Goal: Understand process/instructions: Learn how to perform a task or action

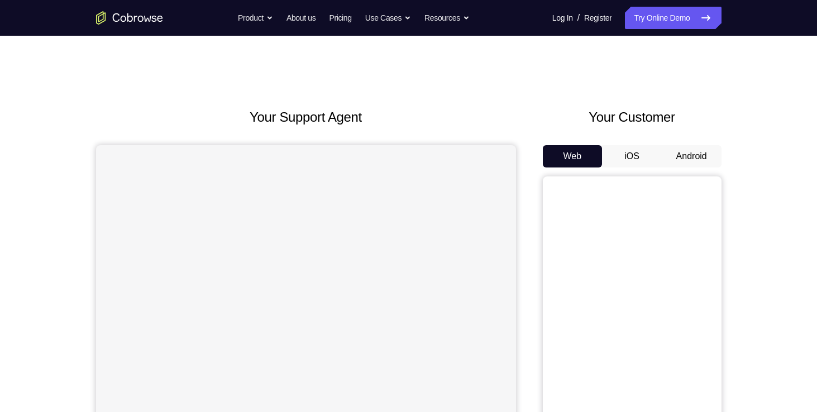
click at [683, 161] on button "Android" at bounding box center [692, 156] width 60 height 22
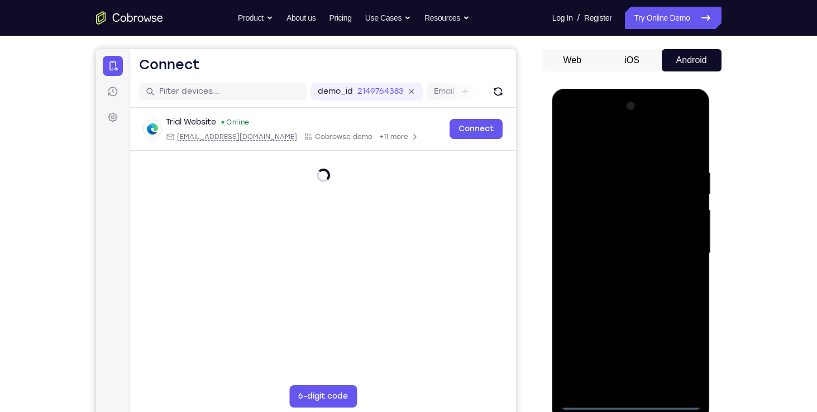
click at [631, 398] on div at bounding box center [631, 253] width 141 height 313
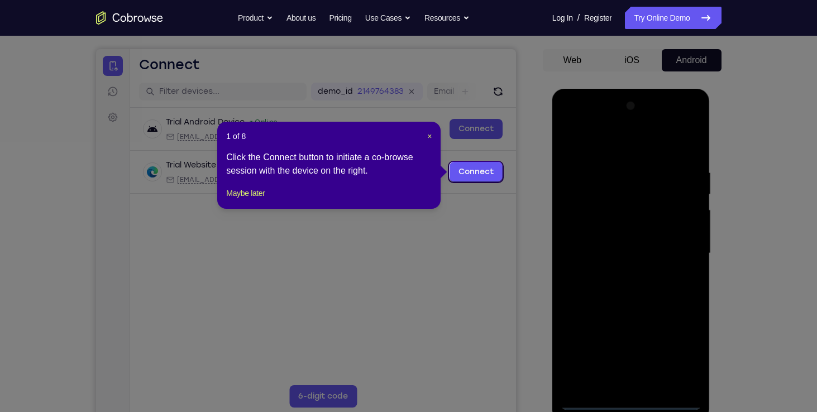
click at [631, 409] on icon at bounding box center [412, 206] width 825 height 412
click at [428, 135] on span "×" at bounding box center [429, 136] width 4 height 9
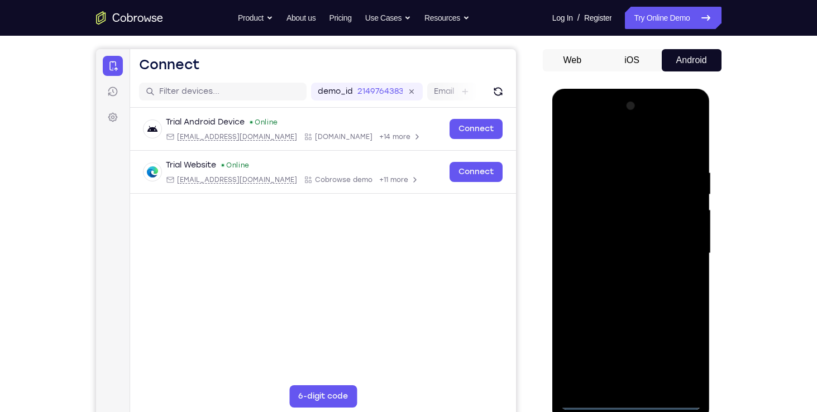
click at [675, 355] on div at bounding box center [631, 253] width 141 height 313
click at [674, 349] on div at bounding box center [631, 253] width 141 height 313
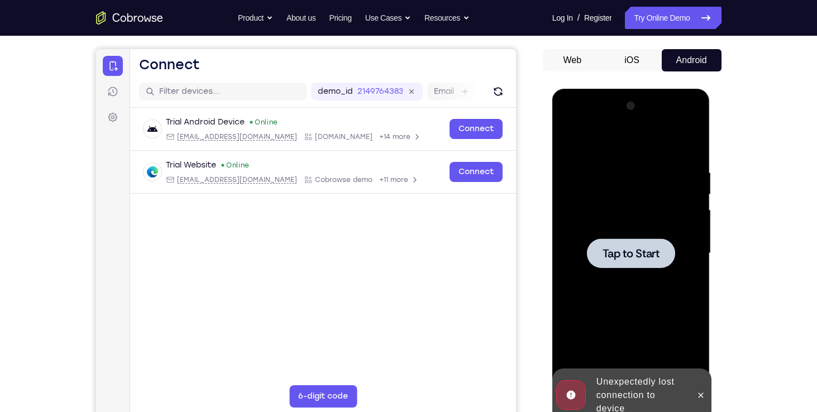
click at [631, 249] on span "Tap to Start" at bounding box center [630, 253] width 57 height 11
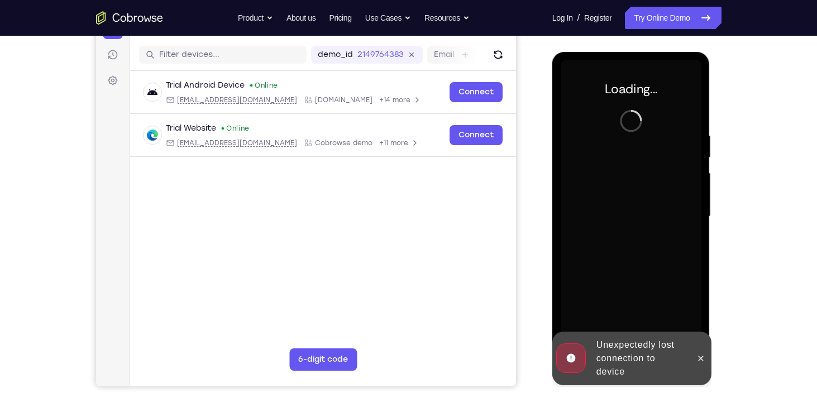
scroll to position [133, 0]
click at [699, 358] on icon at bounding box center [700, 357] width 9 height 9
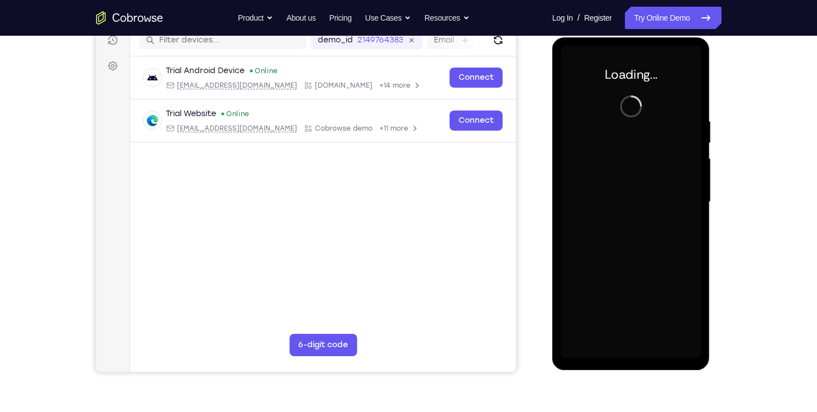
scroll to position [147, 0]
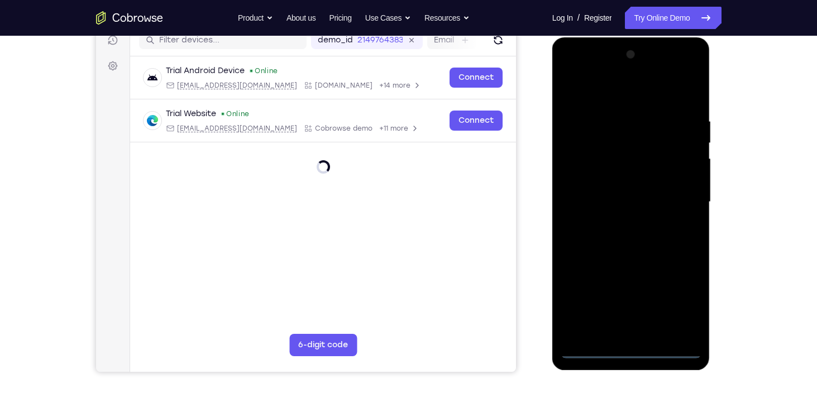
click at [638, 349] on div at bounding box center [631, 202] width 141 height 313
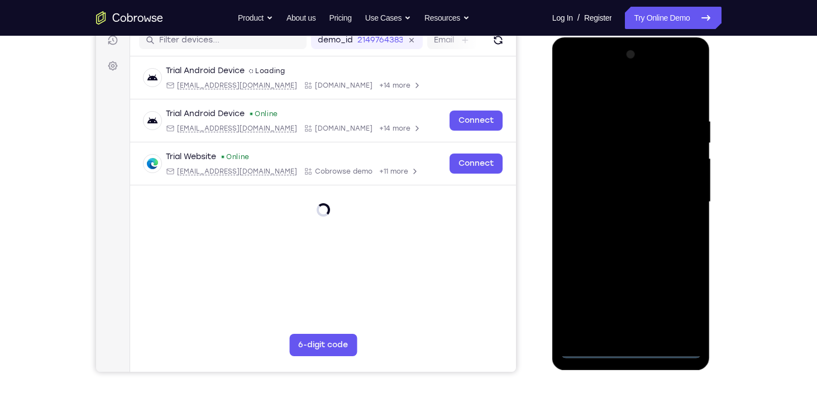
click at [629, 347] on div at bounding box center [631, 202] width 141 height 313
click at [677, 303] on div at bounding box center [631, 202] width 141 height 313
click at [623, 97] on div at bounding box center [631, 202] width 141 height 313
click at [581, 171] on div at bounding box center [631, 202] width 141 height 313
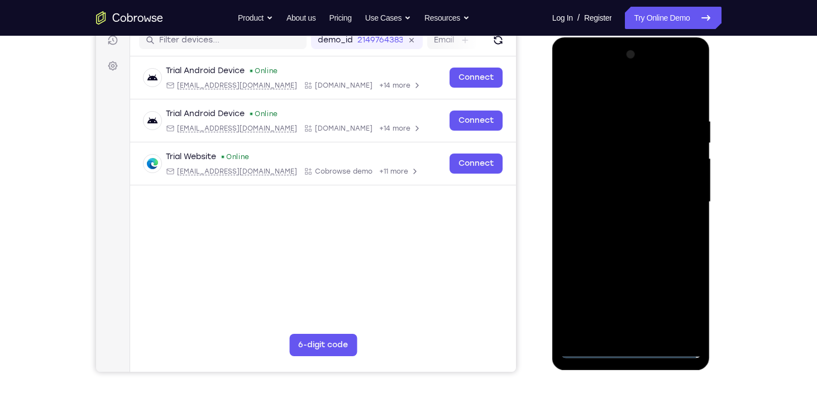
click at [605, 188] on div at bounding box center [631, 202] width 141 height 313
click at [606, 192] on div at bounding box center [631, 202] width 141 height 313
click at [604, 198] on div at bounding box center [631, 202] width 141 height 313
click at [588, 352] on div at bounding box center [631, 202] width 141 height 313
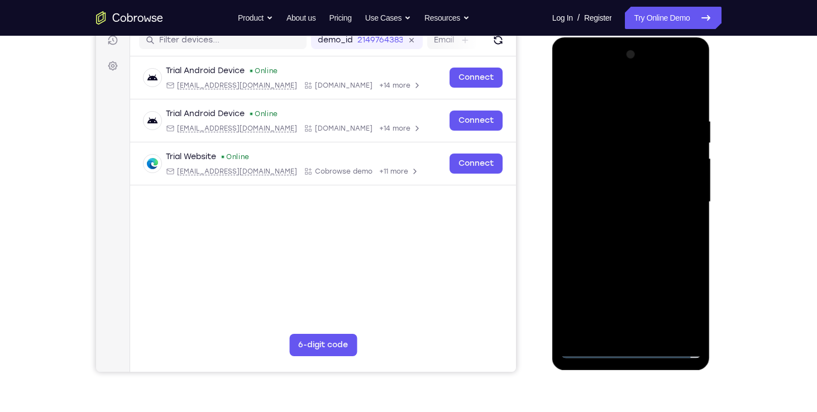
click at [591, 351] on div at bounding box center [631, 202] width 141 height 313
click at [674, 306] on div at bounding box center [631, 202] width 141 height 313
click at [682, 200] on div at bounding box center [631, 202] width 141 height 313
click at [619, 224] on div at bounding box center [631, 202] width 141 height 313
click at [621, 184] on div at bounding box center [631, 202] width 141 height 313
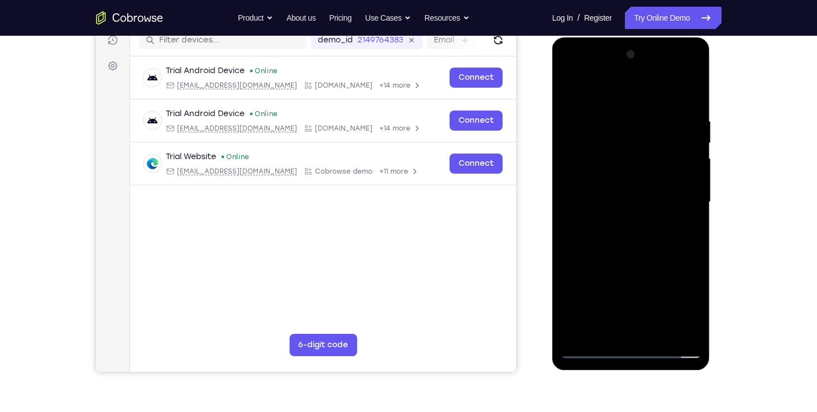
click at [615, 183] on div at bounding box center [631, 202] width 141 height 313
click at [604, 201] on div at bounding box center [631, 202] width 141 height 313
click at [633, 245] on div at bounding box center [631, 202] width 141 height 313
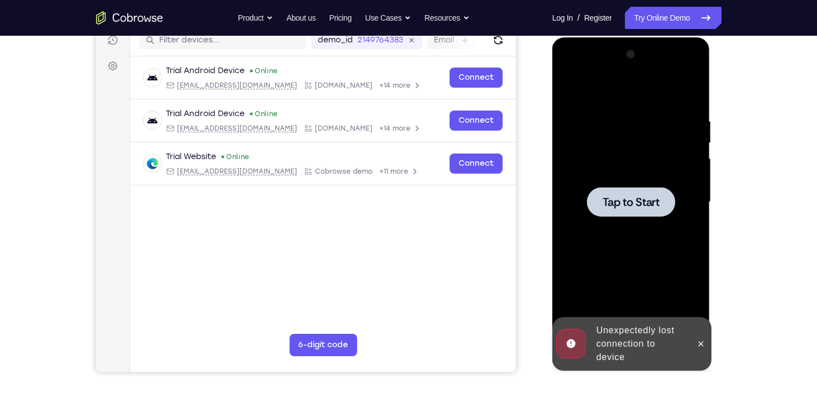
click at [625, 211] on div at bounding box center [631, 202] width 88 height 30
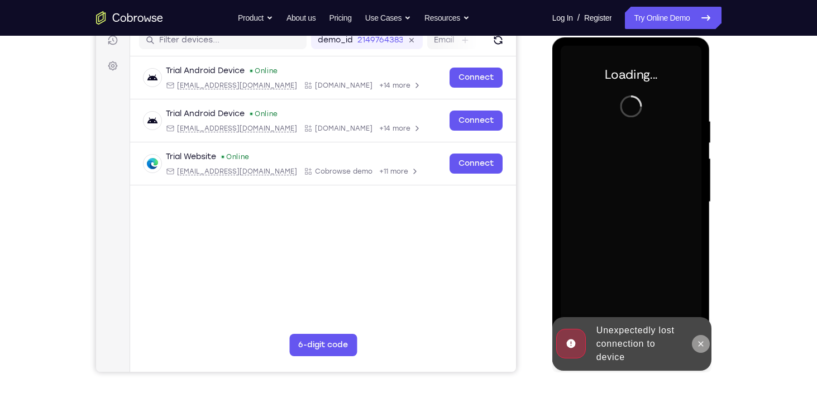
click at [700, 344] on icon at bounding box center [700, 343] width 5 height 5
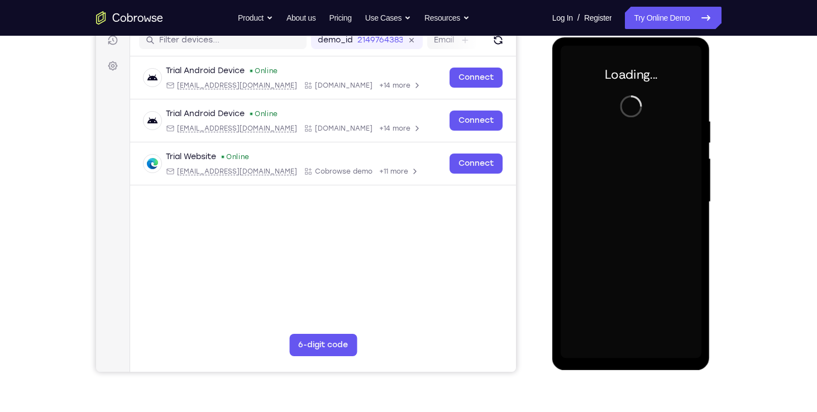
scroll to position [113, 0]
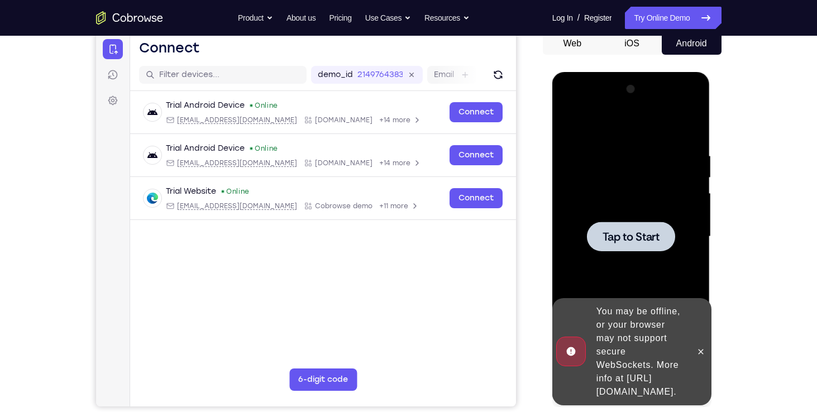
click at [652, 237] on span "Tap to Start" at bounding box center [630, 236] width 57 height 11
click at [695, 343] on button at bounding box center [701, 352] width 18 height 18
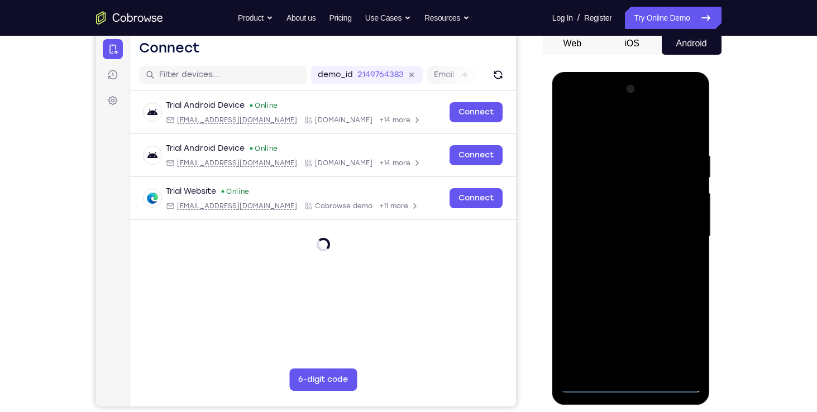
click at [625, 385] on div at bounding box center [631, 236] width 141 height 313
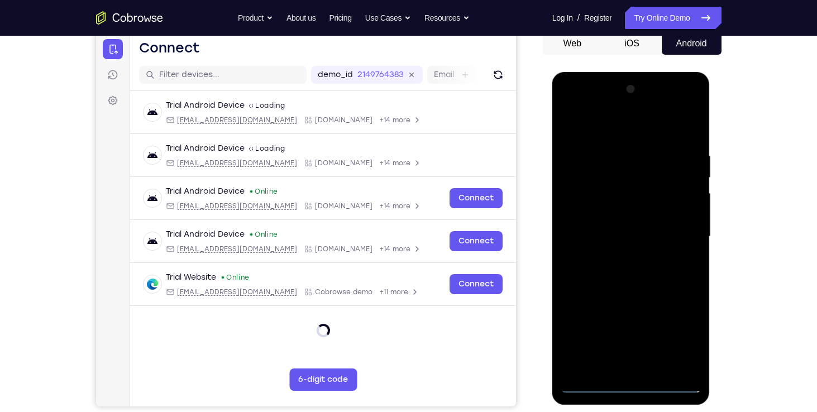
click at [636, 385] on div at bounding box center [631, 236] width 141 height 313
click at [675, 337] on div at bounding box center [631, 236] width 141 height 313
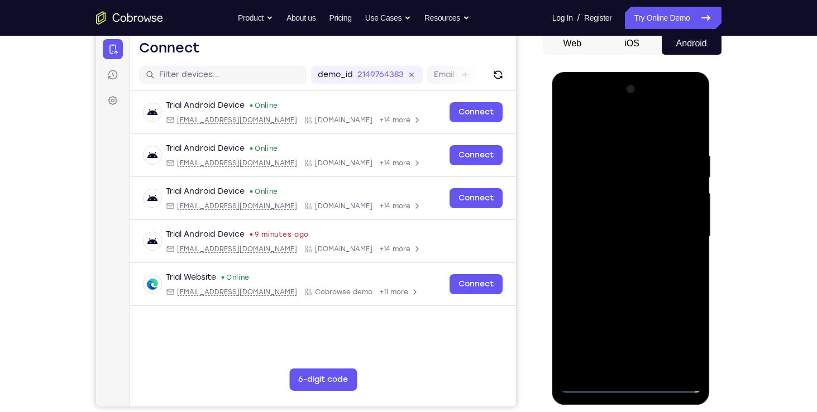
click at [675, 337] on div at bounding box center [631, 236] width 141 height 313
click at [602, 119] on div at bounding box center [631, 236] width 141 height 313
click at [590, 131] on div at bounding box center [631, 236] width 141 height 313
click at [679, 233] on div at bounding box center [631, 236] width 141 height 313
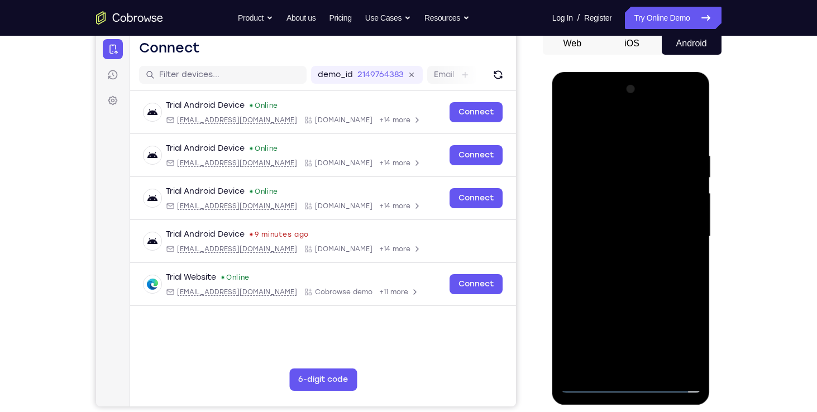
click at [679, 233] on div at bounding box center [631, 236] width 141 height 313
click at [619, 258] on div at bounding box center [631, 236] width 141 height 313
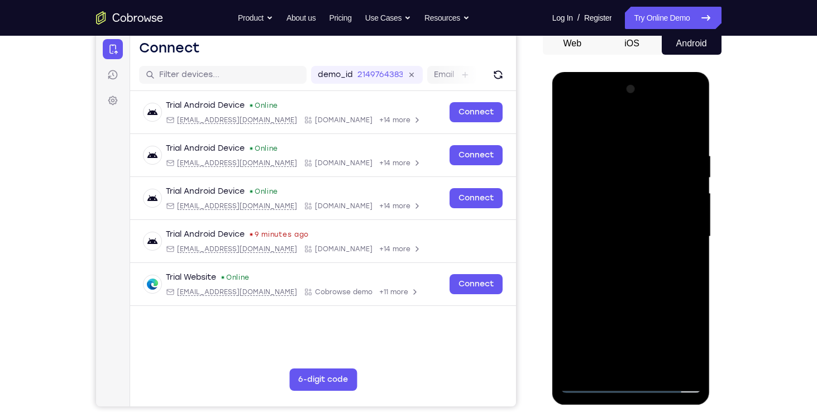
click at [614, 258] on div at bounding box center [631, 236] width 141 height 313
click at [622, 259] on div at bounding box center [631, 236] width 141 height 313
click at [619, 259] on div at bounding box center [631, 236] width 141 height 313
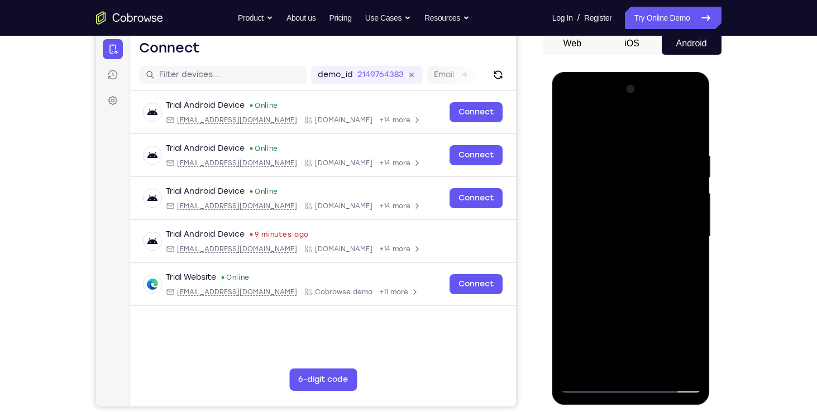
click at [621, 256] on div at bounding box center [631, 236] width 141 height 313
click at [616, 229] on div at bounding box center [631, 236] width 141 height 313
click at [568, 125] on div at bounding box center [631, 236] width 141 height 313
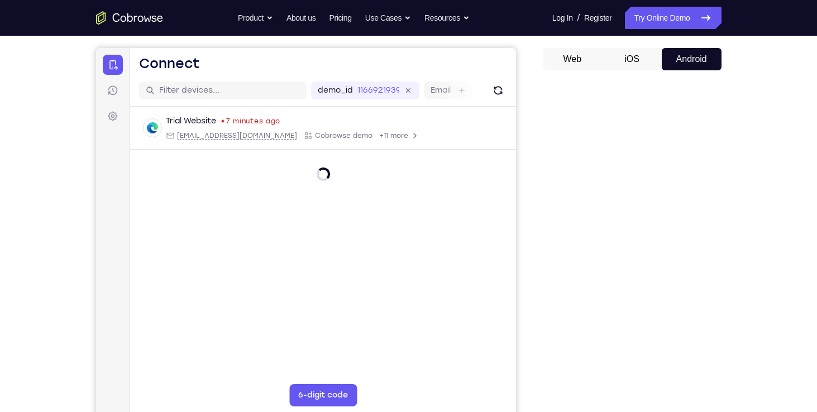
scroll to position [103, 0]
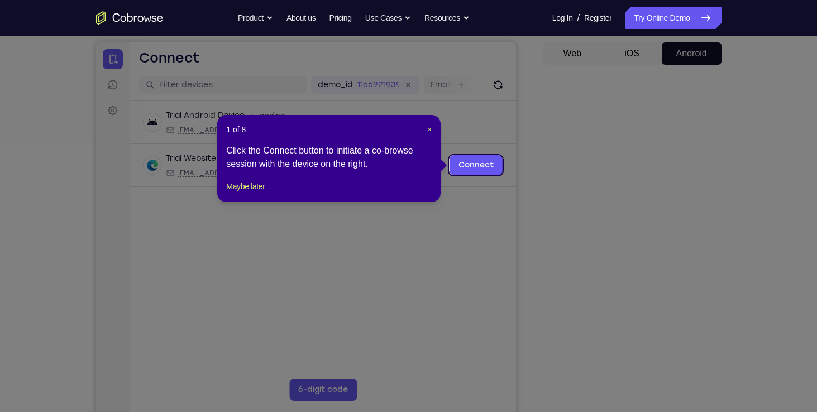
click at [630, 393] on icon at bounding box center [412, 206] width 825 height 412
click at [432, 133] on div "1 of 8 × Click the Connect button to initiate a co-browse session with the devi…" at bounding box center [328, 158] width 223 height 87
click at [430, 131] on span "×" at bounding box center [429, 129] width 4 height 9
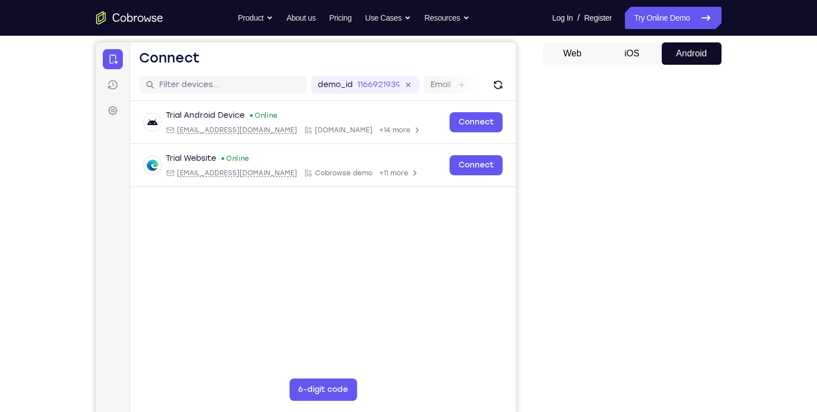
scroll to position [111, 0]
